Goal: Task Accomplishment & Management: Use online tool/utility

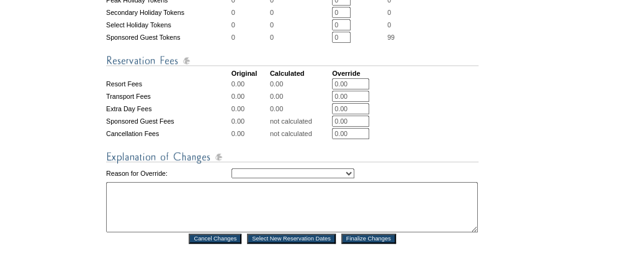
scroll to position [546, 0]
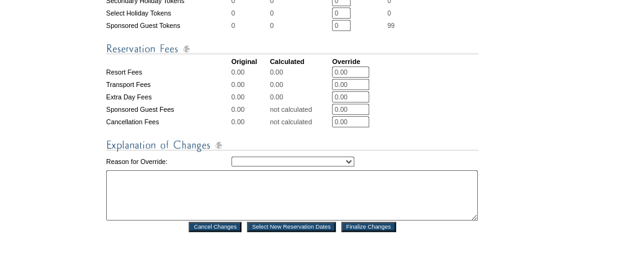
click at [354, 166] on select "Creating Continuous Stay Days Rebooked After Cancellation Editing Occupant Expe…" at bounding box center [293, 161] width 123 height 10
select select "1044"
click at [232, 165] on select "Creating Continuous Stay Days Rebooked After Cancellation Editing Occupant Expe…" at bounding box center [293, 161] width 123 height 10
click at [248, 194] on textarea at bounding box center [292, 195] width 372 height 50
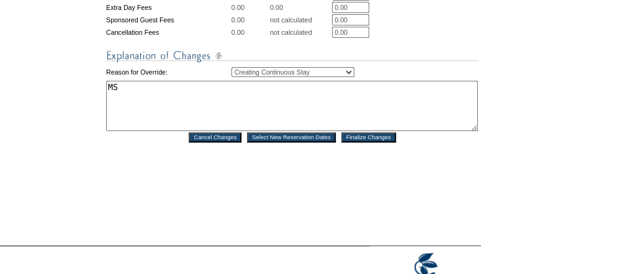
scroll to position [646, 0]
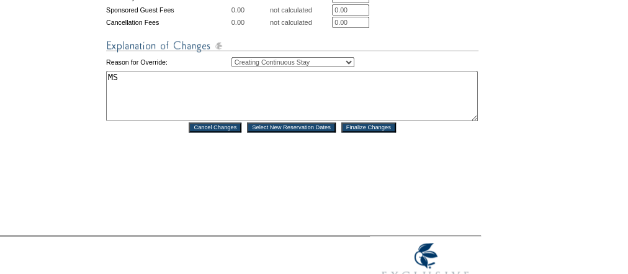
type textarea "MS"
click at [365, 132] on input "Finalize Changes" at bounding box center [368, 127] width 55 height 10
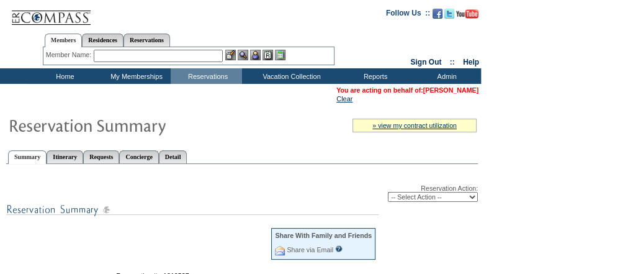
click at [442, 92] on link "[PERSON_NAME]" at bounding box center [450, 89] width 55 height 7
